Goal: Entertainment & Leisure: Browse casually

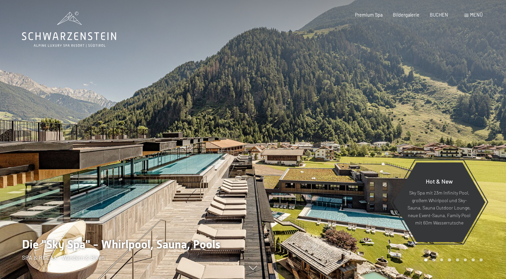
click at [479, 14] on span "Menü" at bounding box center [476, 15] width 13 height 6
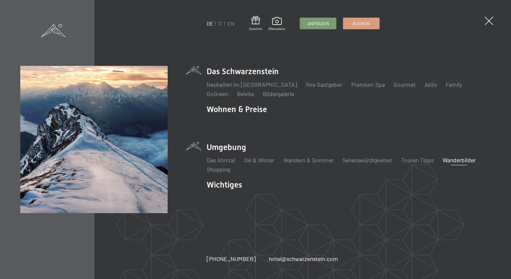
click at [456, 159] on link "Wanderbilder" at bounding box center [458, 159] width 33 height 7
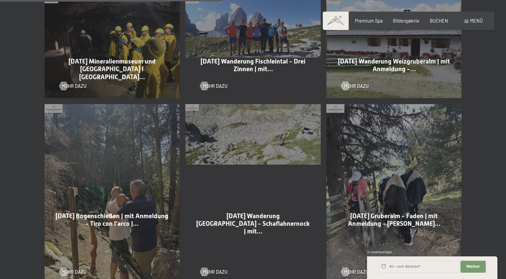
scroll to position [798, 0]
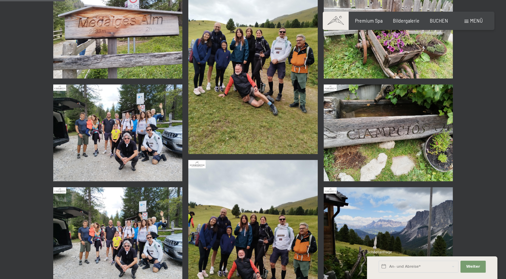
click at [228, 84] on img at bounding box center [252, 68] width 129 height 172
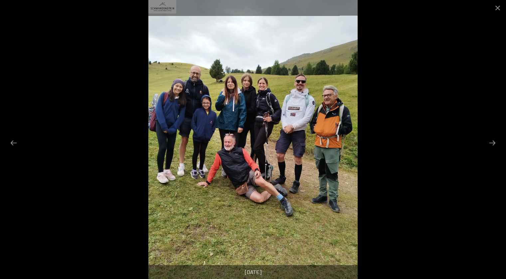
click at [458, 102] on div at bounding box center [253, 139] width 506 height 279
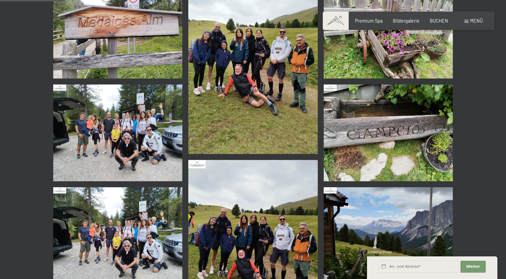
click at [144, 160] on img at bounding box center [117, 132] width 129 height 97
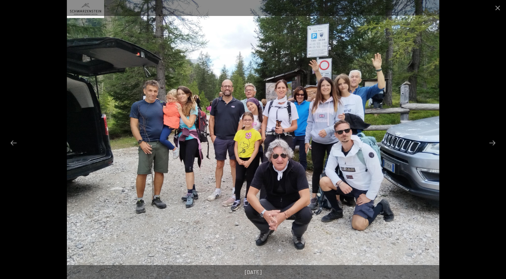
click at [441, 118] on div at bounding box center [253, 139] width 506 height 279
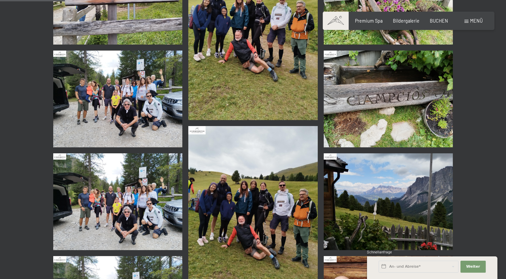
scroll to position [233, 0]
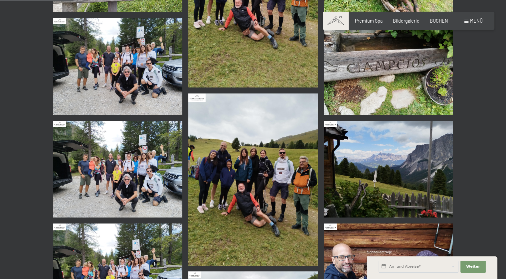
click at [225, 129] on img at bounding box center [252, 179] width 129 height 172
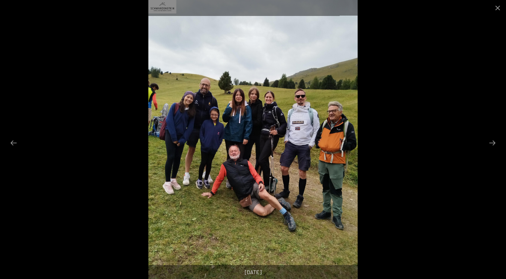
click at [198, 127] on img at bounding box center [252, 139] width 209 height 279
click at [388, 127] on div at bounding box center [253, 139] width 506 height 279
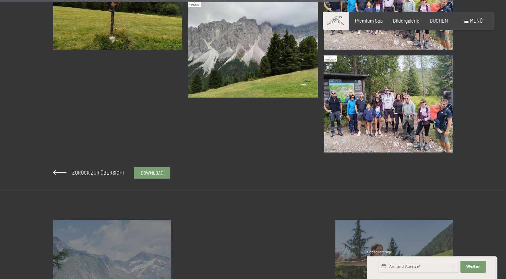
scroll to position [1031, 0]
